Goal: Information Seeking & Learning: Learn about a topic

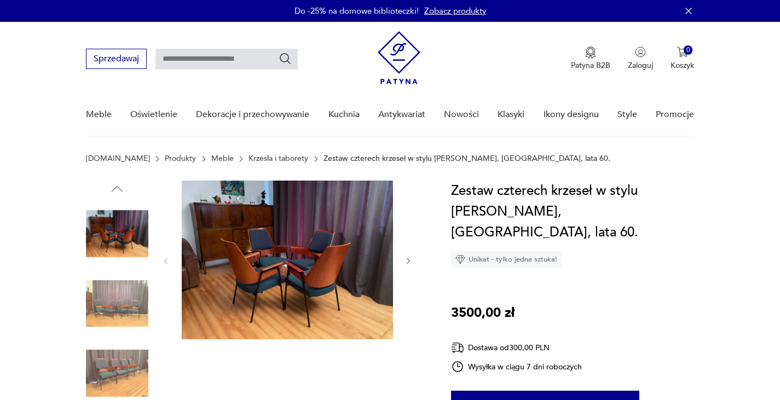
click at [465, 112] on link "Nowości" at bounding box center [461, 115] width 35 height 42
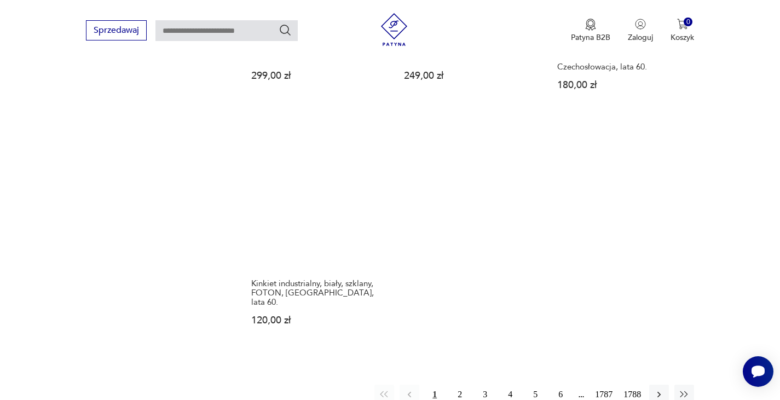
scroll to position [1418, 0]
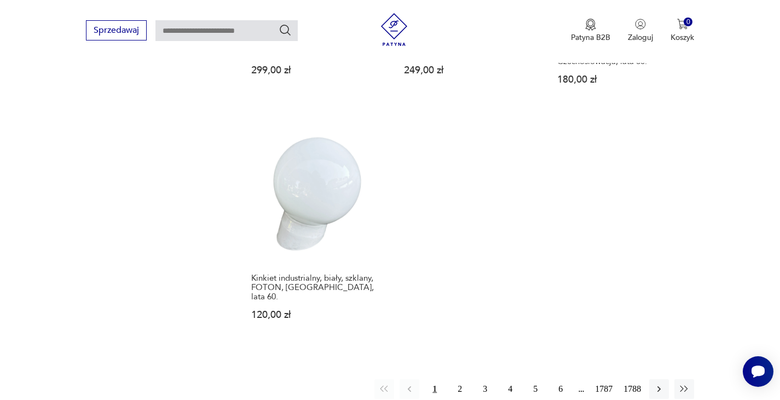
drag, startPoint x: 657, startPoint y: 349, endPoint x: 685, endPoint y: 318, distance: 41.9
click at [657, 384] on icon "button" at bounding box center [659, 389] width 11 height 11
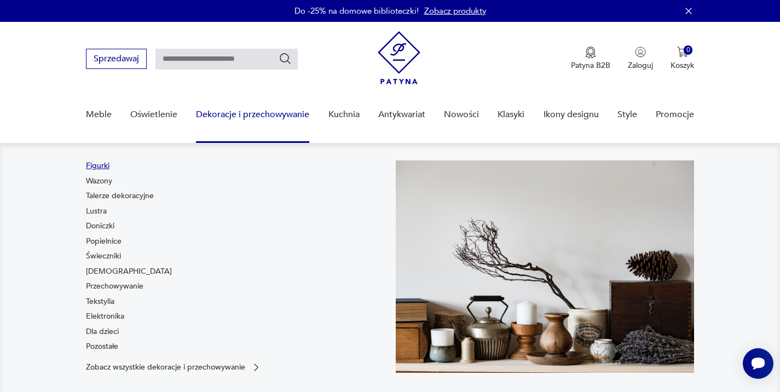
click at [97, 163] on link "Figurki" at bounding box center [98, 165] width 24 height 11
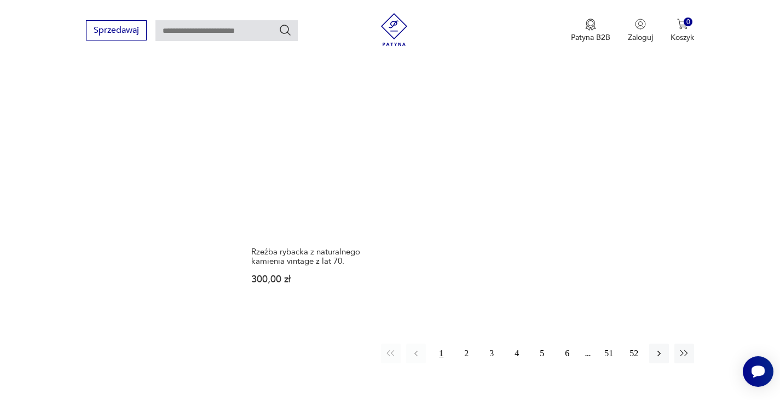
scroll to position [1588, 0]
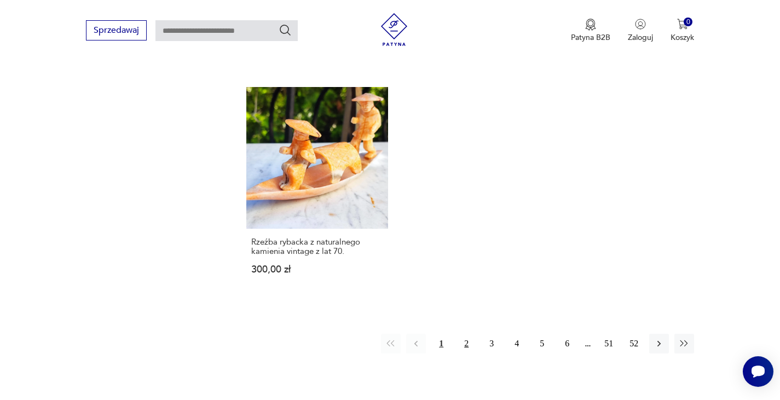
click at [467, 336] on button "2" at bounding box center [467, 344] width 20 height 20
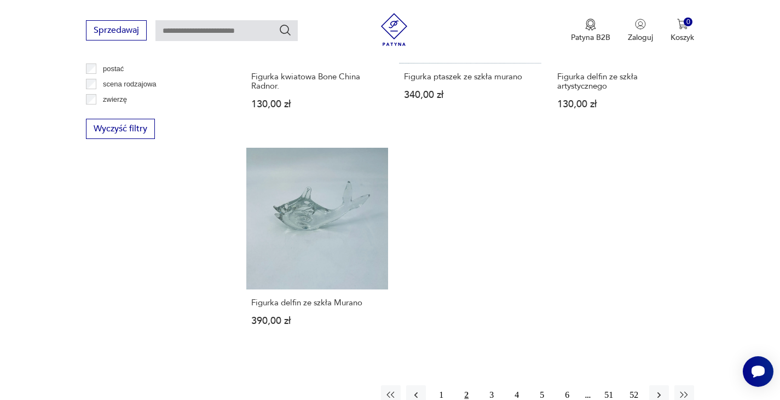
scroll to position [1660, 0]
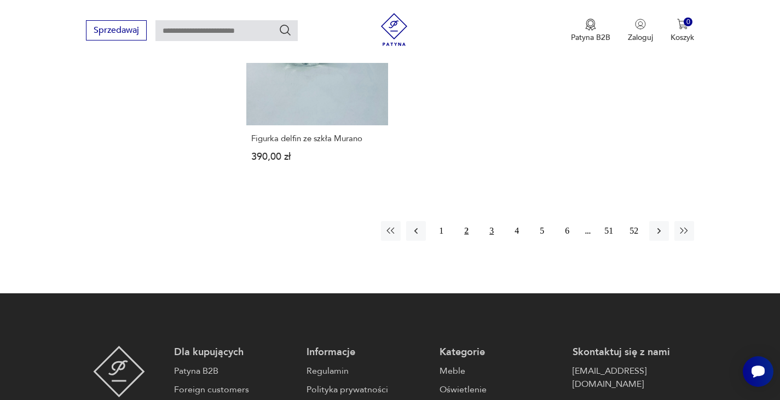
click at [491, 228] on button "3" at bounding box center [492, 231] width 20 height 20
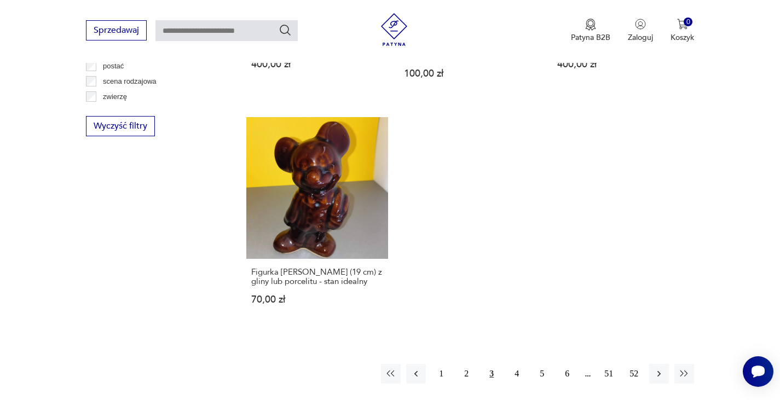
scroll to position [1605, 0]
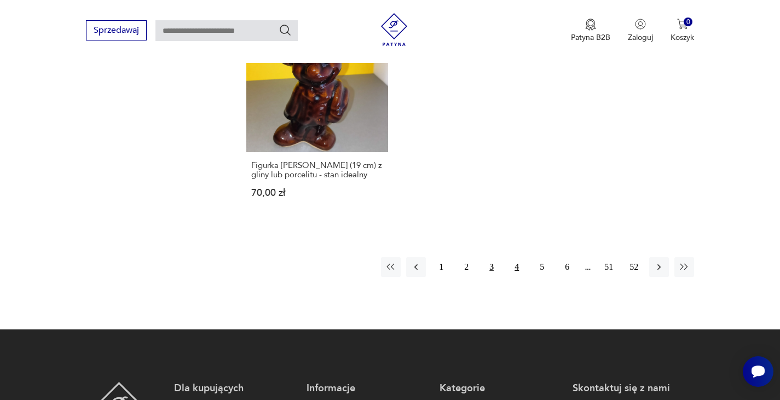
click at [518, 257] on button "4" at bounding box center [517, 267] width 20 height 20
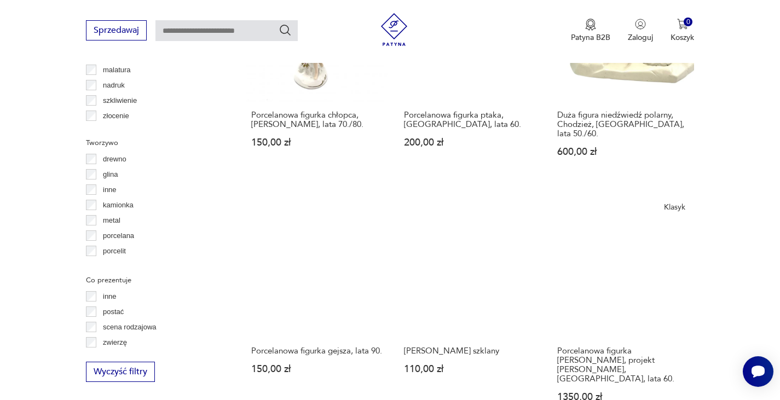
scroll to position [1277, 0]
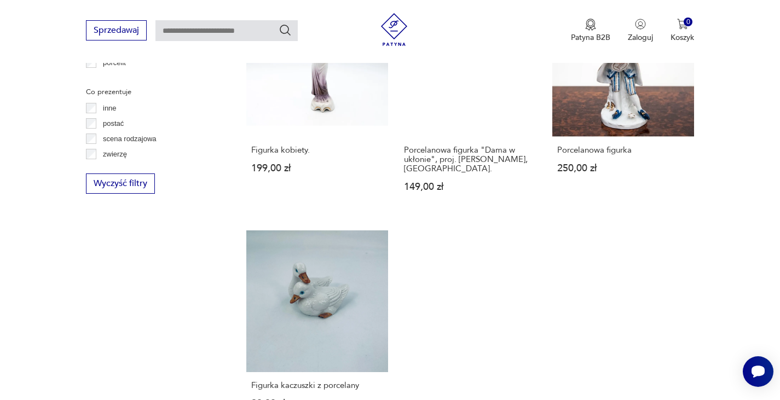
scroll to position [1605, 0]
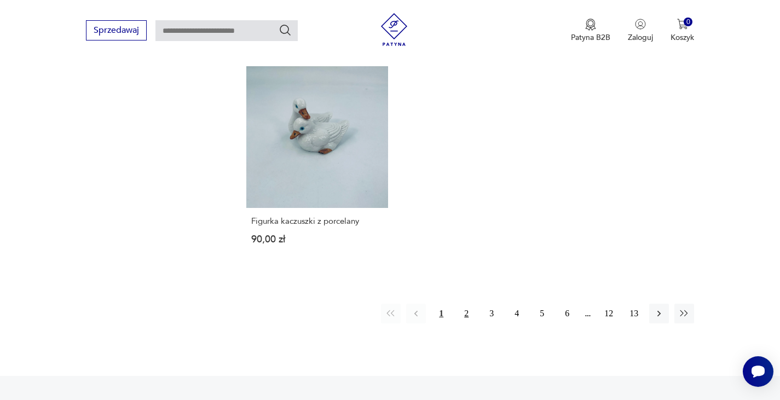
click at [466, 304] on button "2" at bounding box center [467, 314] width 20 height 20
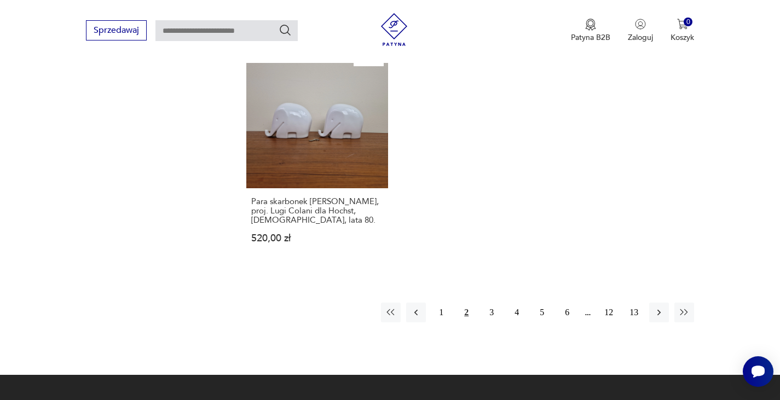
scroll to position [1660, 0]
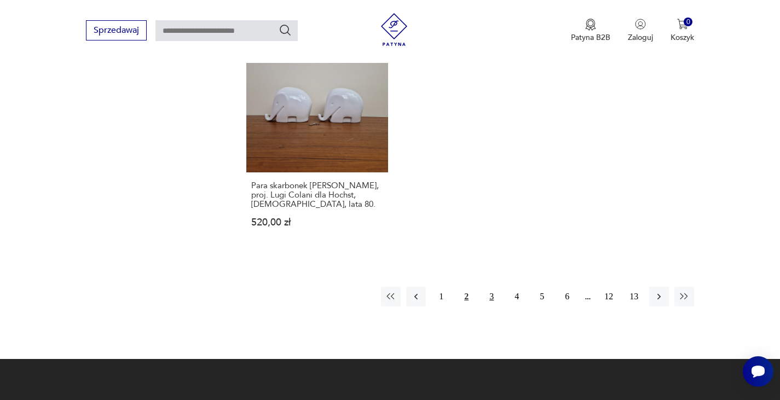
click at [491, 287] on button "3" at bounding box center [492, 297] width 20 height 20
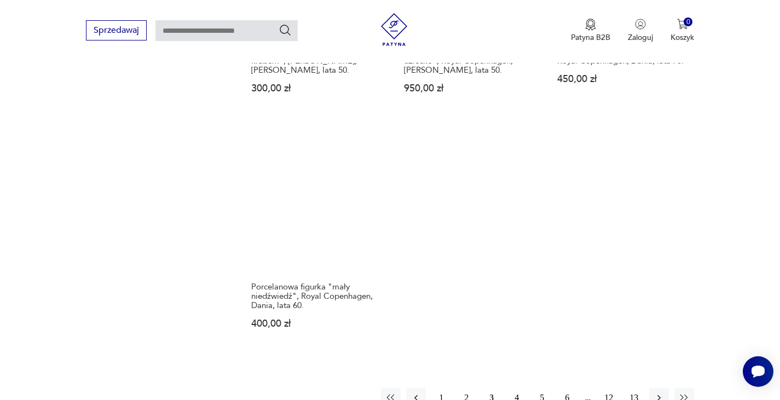
scroll to position [1605, 0]
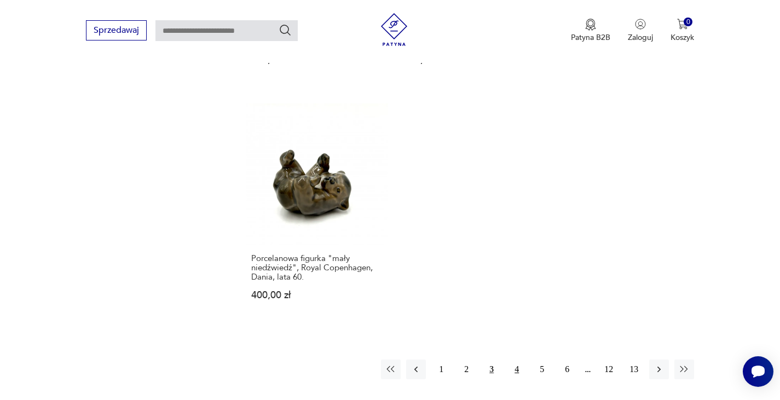
click at [517, 360] on button "4" at bounding box center [517, 370] width 20 height 20
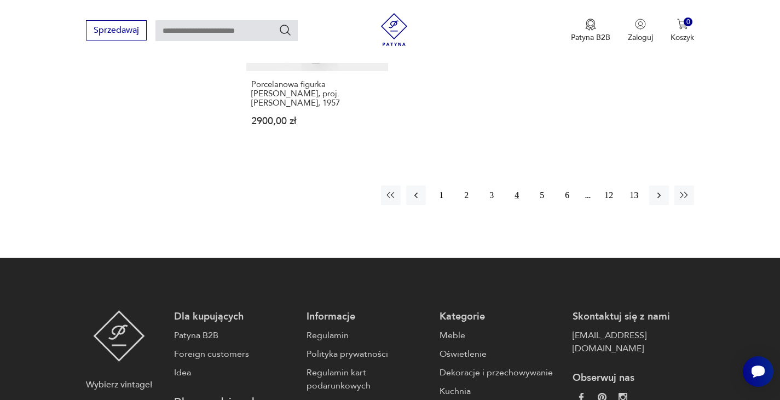
scroll to position [1715, 0]
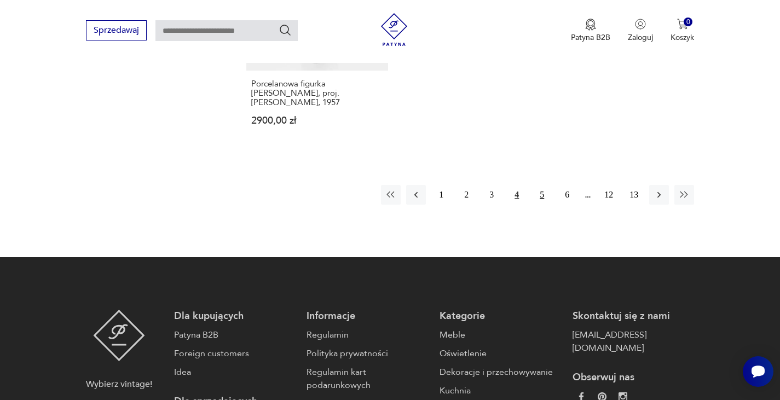
click at [540, 185] on button "5" at bounding box center [542, 195] width 20 height 20
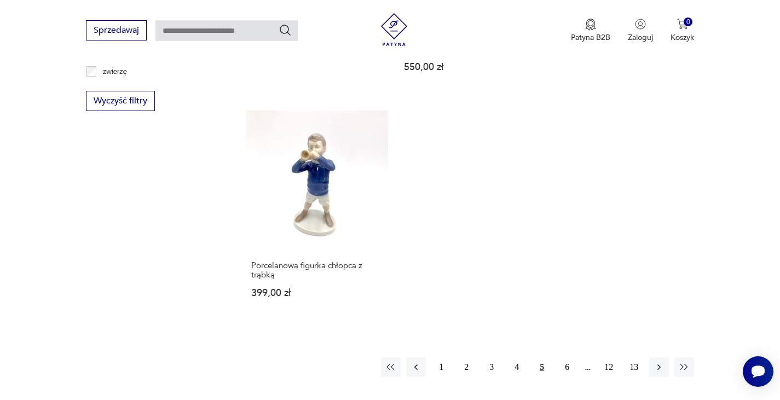
scroll to position [1550, 0]
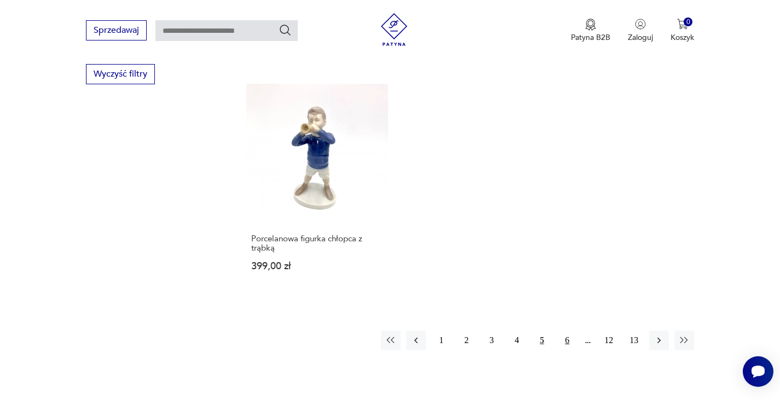
click at [569, 331] on button "6" at bounding box center [567, 341] width 20 height 20
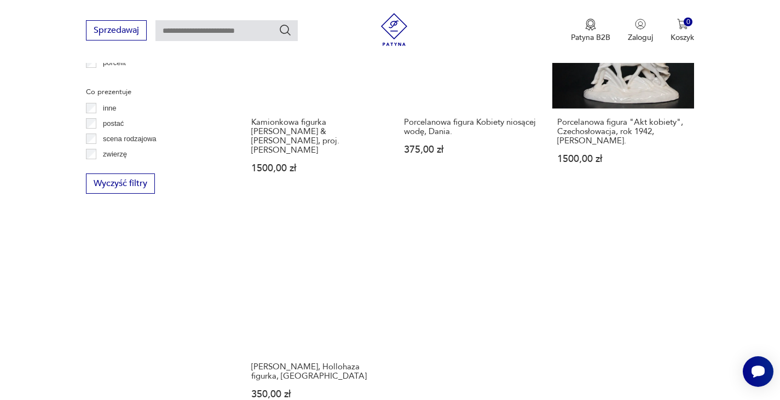
scroll to position [1605, 0]
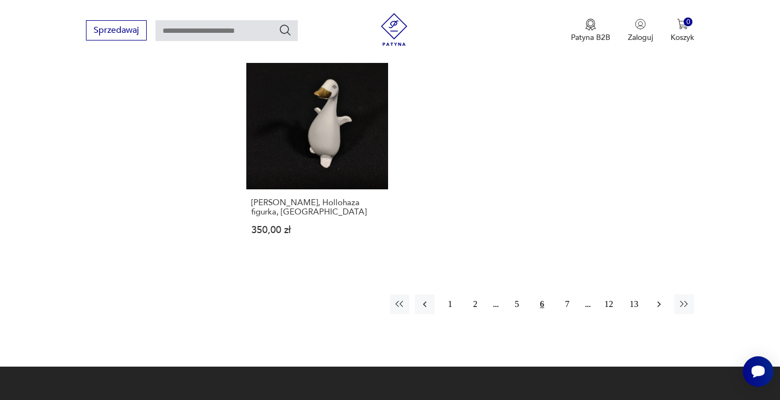
click at [655, 299] on icon "button" at bounding box center [659, 304] width 11 height 11
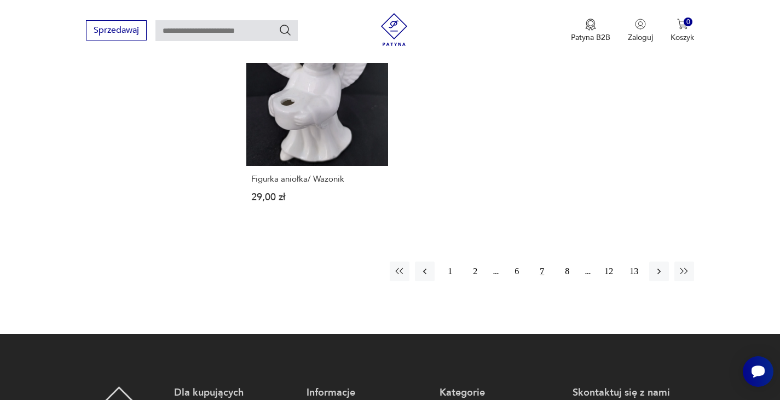
scroll to position [1660, 0]
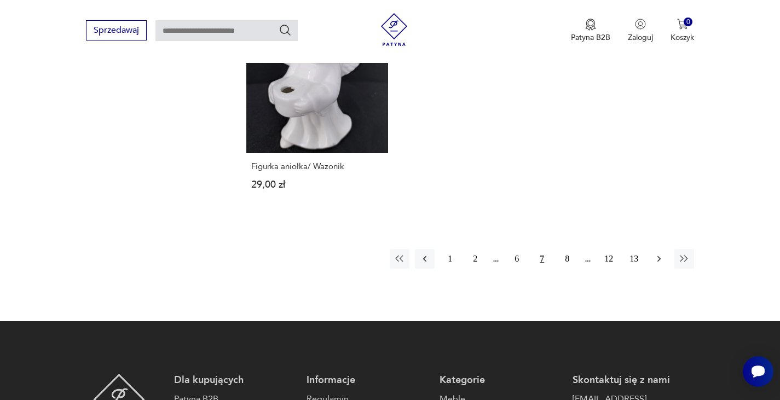
click at [660, 253] on icon "button" at bounding box center [659, 258] width 11 height 11
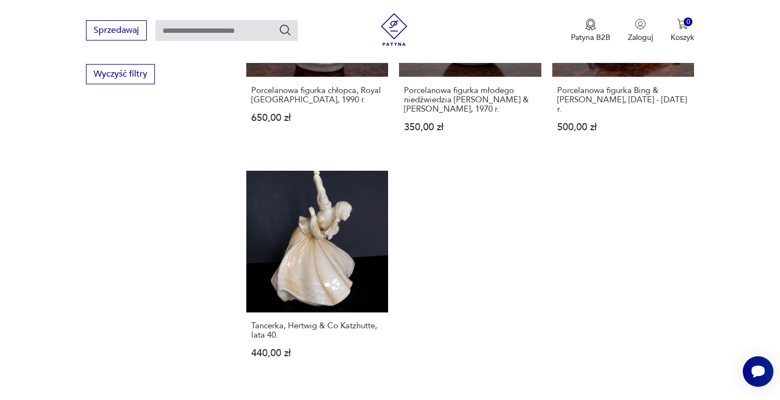
scroll to position [1660, 0]
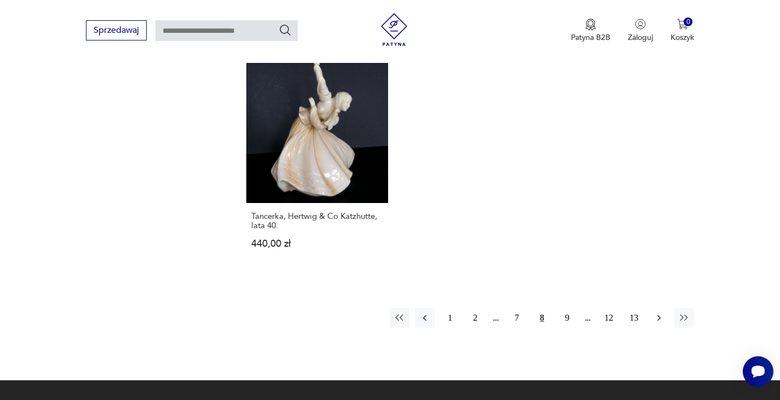
click at [652, 308] on button "button" at bounding box center [659, 318] width 20 height 20
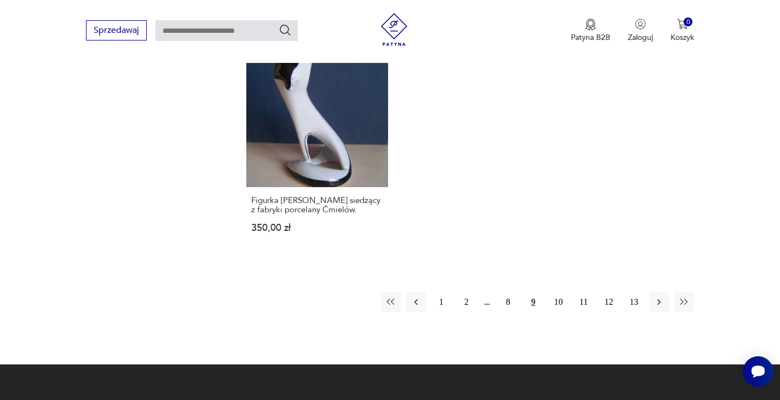
scroll to position [1605, 0]
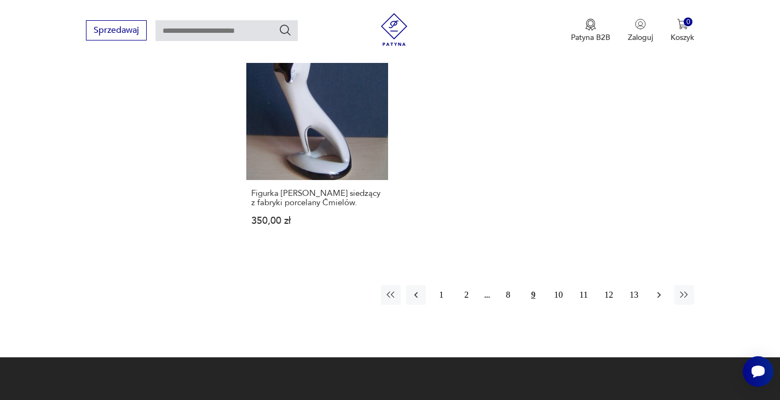
click at [659, 294] on icon "button" at bounding box center [659, 295] width 11 height 11
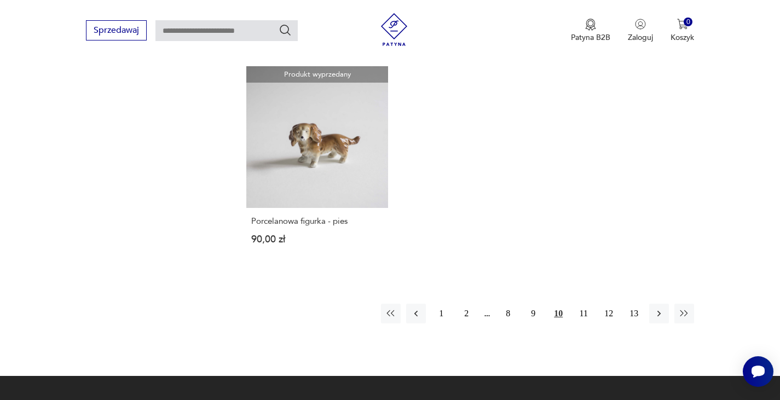
scroll to position [1660, 0]
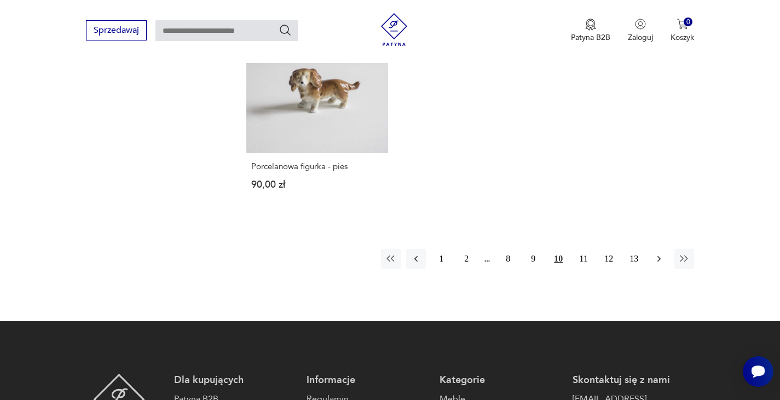
click at [656, 255] on icon "button" at bounding box center [659, 258] width 11 height 11
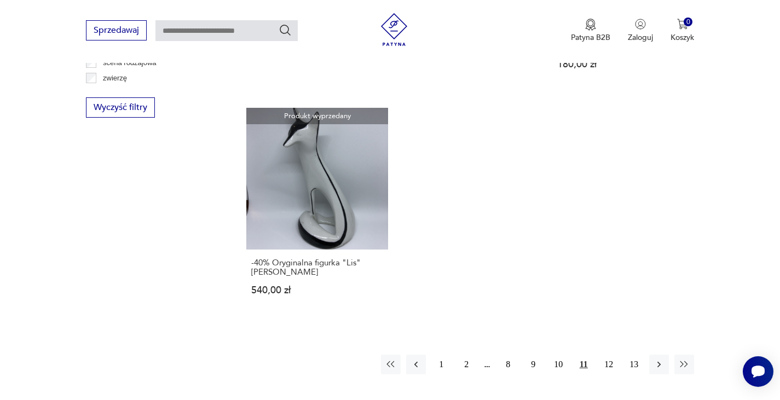
scroll to position [1386, 0]
